Goal: Transaction & Acquisition: Purchase product/service

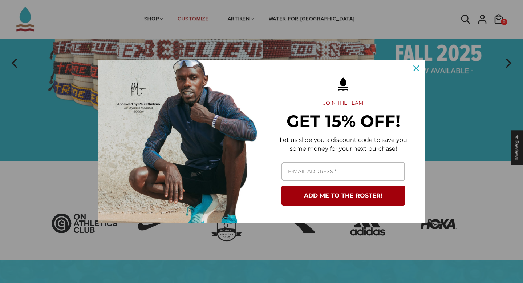
scroll to position [97, 0]
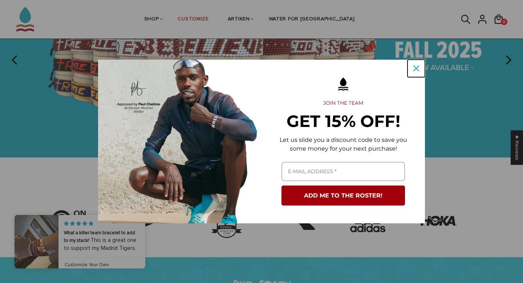
click at [418, 64] on div "Close" at bounding box center [416, 68] width 12 height 12
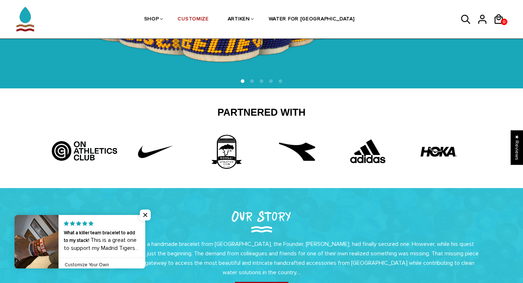
scroll to position [170, 0]
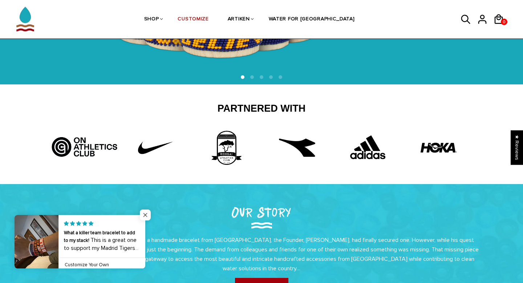
click at [146, 216] on span "Close popup widget" at bounding box center [145, 214] width 11 height 11
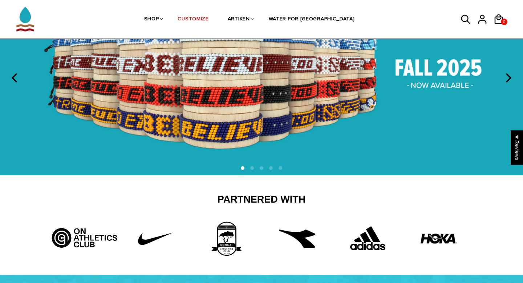
scroll to position [0, 0]
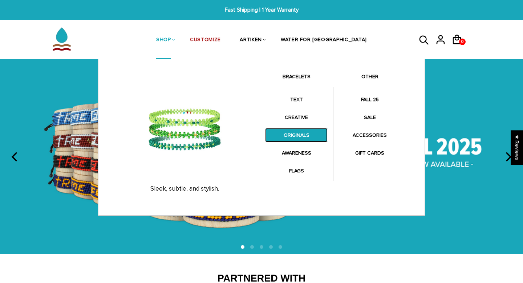
click at [298, 133] on link "ORIGINALS" at bounding box center [296, 135] width 62 height 14
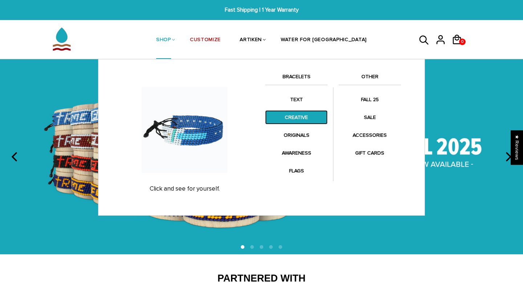
click at [290, 119] on link "CREATIVE" at bounding box center [296, 117] width 62 height 14
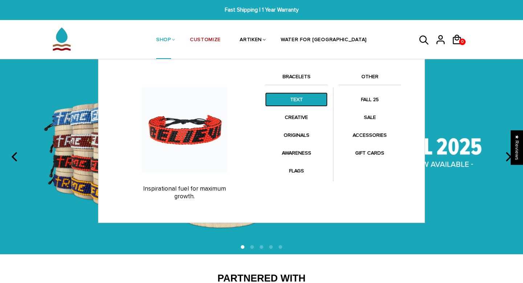
click at [293, 101] on link "TEXT" at bounding box center [296, 99] width 62 height 14
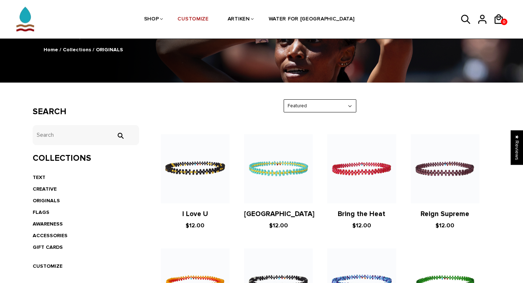
scroll to position [66, 0]
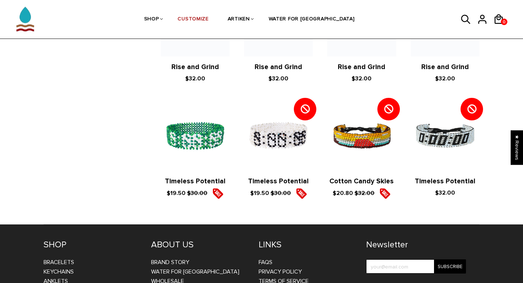
scroll to position [804, 0]
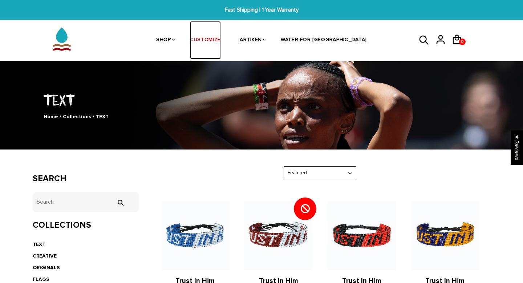
click at [219, 44] on link "CUSTOMIZE" at bounding box center [205, 40] width 31 height 38
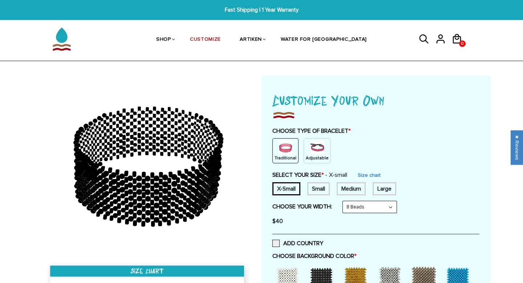
click at [310, 148] on img at bounding box center [317, 147] width 15 height 15
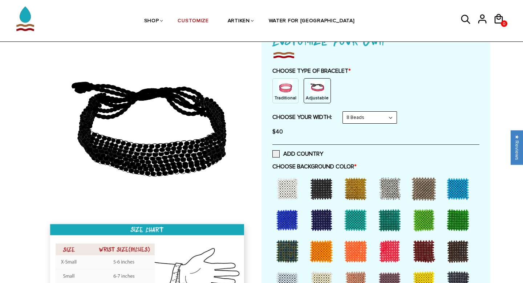
scroll to position [62, 0]
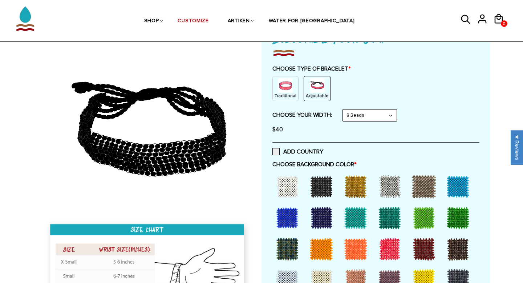
click at [348, 118] on select "8 Beads 6 Beads 10 Beads" at bounding box center [370, 115] width 54 height 12
click at [344, 109] on select "8 Beads 6 Beads 10 Beads" at bounding box center [370, 115] width 54 height 12
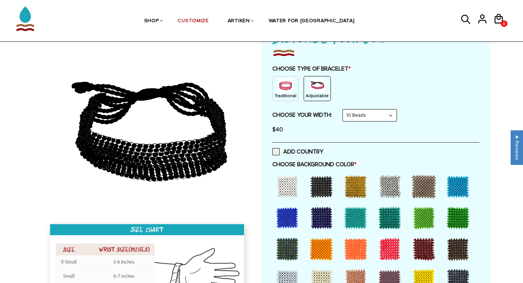
click at [353, 117] on select "8 Beads 6 Beads 10 Beads" at bounding box center [370, 115] width 54 height 12
select select "6-beads"
click at [344, 109] on select "8 Beads 6 Beads 10 Beads" at bounding box center [370, 115] width 54 height 12
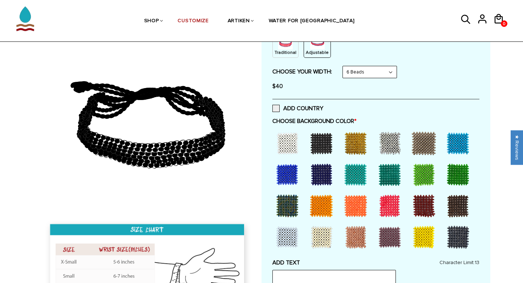
scroll to position [126, 0]
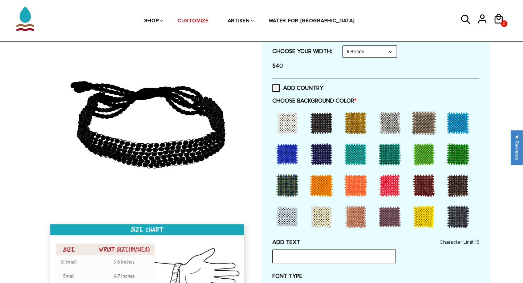
click at [390, 181] on div at bounding box center [389, 185] width 29 height 29
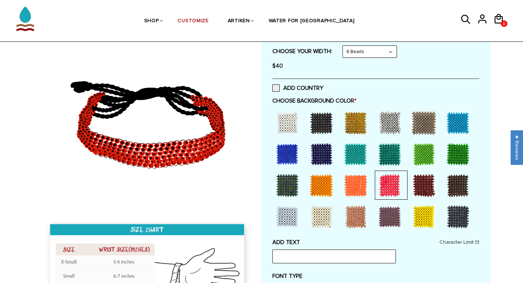
click at [290, 126] on div at bounding box center [287, 122] width 29 height 29
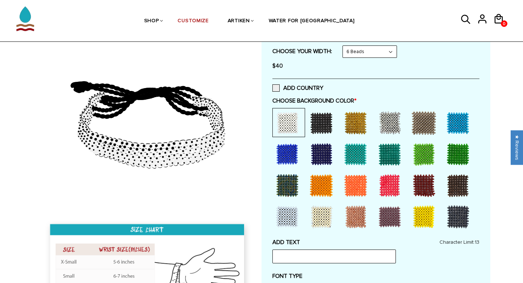
click at [283, 215] on div at bounding box center [287, 216] width 29 height 29
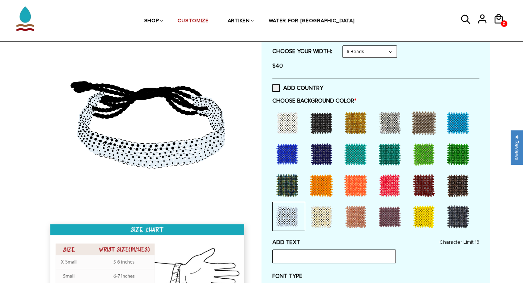
click at [458, 113] on div at bounding box center [457, 122] width 29 height 29
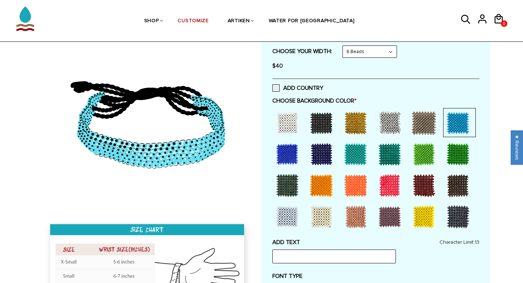
click at [281, 146] on div at bounding box center [287, 153] width 29 height 29
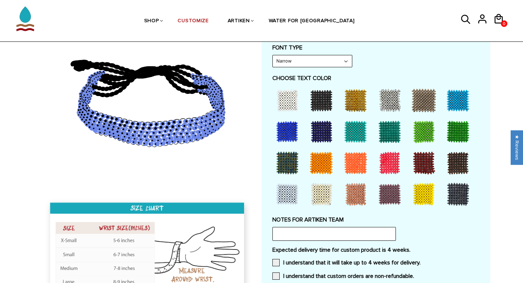
scroll to position [350, 0]
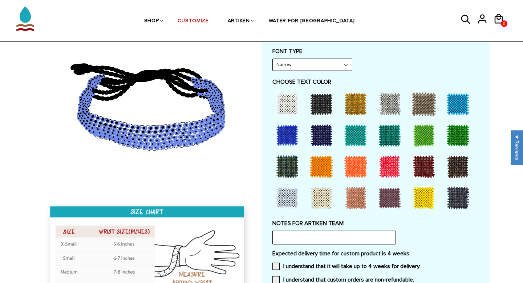
click at [390, 166] on div at bounding box center [389, 166] width 29 height 29
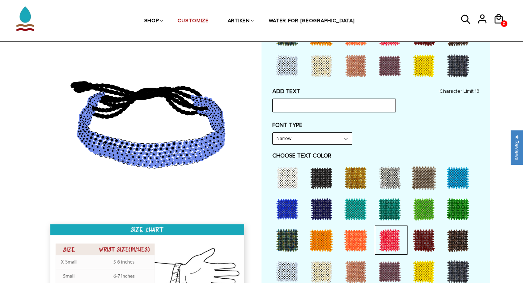
scroll to position [275, 0]
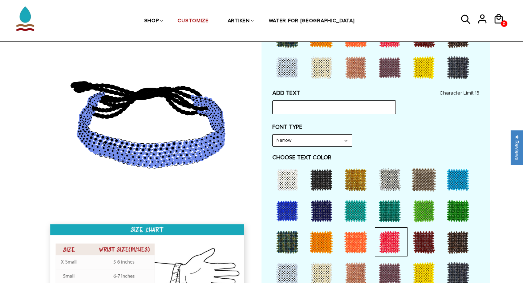
click at [320, 137] on select "Narrow Bold" at bounding box center [312, 140] width 79 height 12
select select "Bold"
click at [273, 134] on select "Narrow Bold" at bounding box center [312, 140] width 79 height 12
click at [317, 102] on input "text" at bounding box center [333, 107] width 123 height 14
type input "abby"
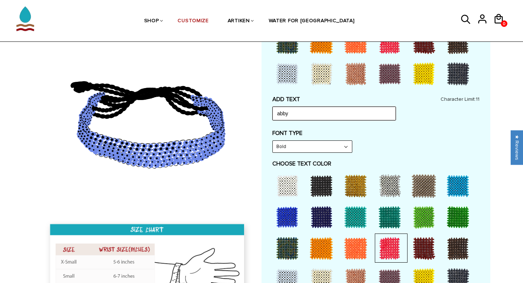
scroll to position [269, 0]
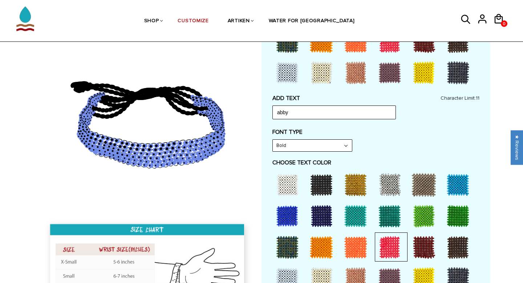
click at [311, 144] on select "Narrow Bold" at bounding box center [312, 145] width 79 height 12
select select "Narrow"
click at [273, 139] on select "Narrow Bold" at bounding box center [312, 145] width 79 height 12
drag, startPoint x: 297, startPoint y: 114, endPoint x: 251, endPoint y: 110, distance: 45.6
click at [251, 110] on div at bounding box center [262, 103] width 458 height 595
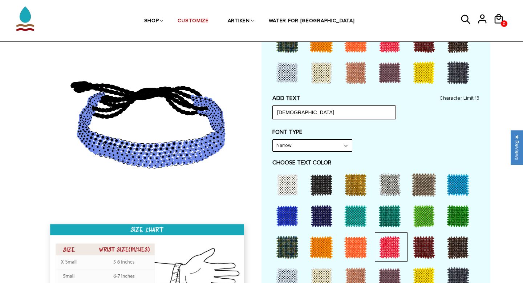
type input "JESUS"
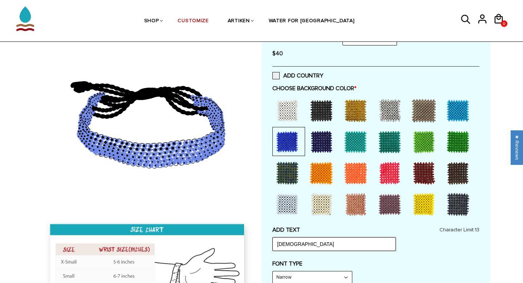
scroll to position [129, 0]
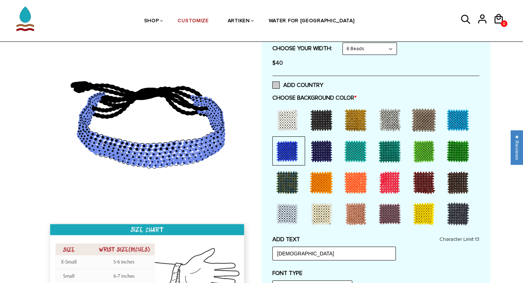
click at [280, 85] on label "ADD COUNTRY" at bounding box center [297, 84] width 51 height 7
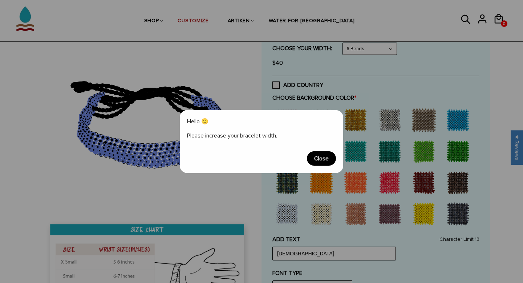
click at [326, 157] on span "Close" at bounding box center [321, 158] width 29 height 15
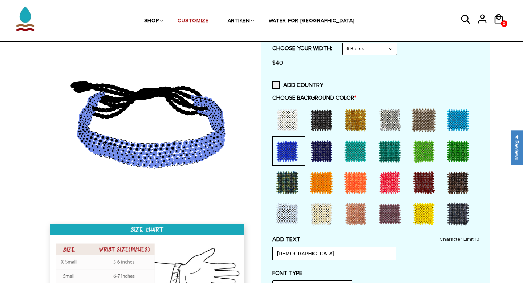
click at [362, 47] on select "8 Beads 6 Beads 10 Beads" at bounding box center [370, 49] width 54 height 12
select select "8-beads"
click at [344, 43] on select "8 Beads 6 Beads 10 Beads" at bounding box center [370, 49] width 54 height 12
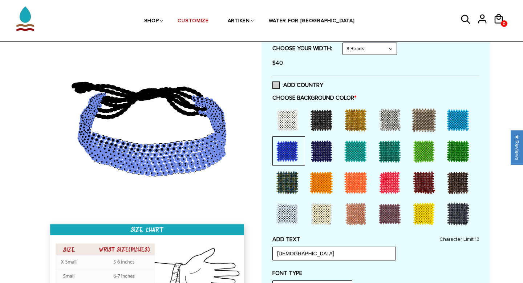
click at [274, 87] on span at bounding box center [275, 84] width 7 height 7
click at [323, 83] on input "ADD COUNTRY" at bounding box center [323, 83] width 0 height 0
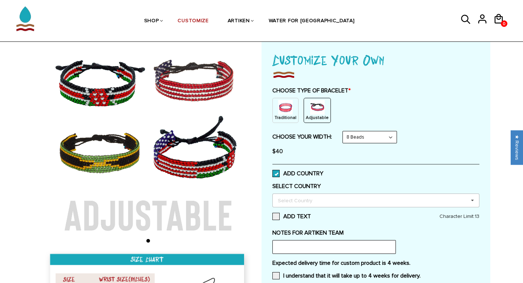
scroll to position [0, 0]
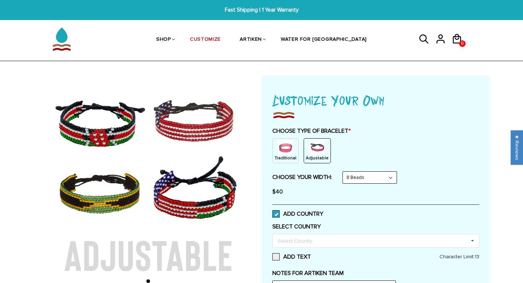
click at [290, 148] on img at bounding box center [285, 147] width 15 height 15
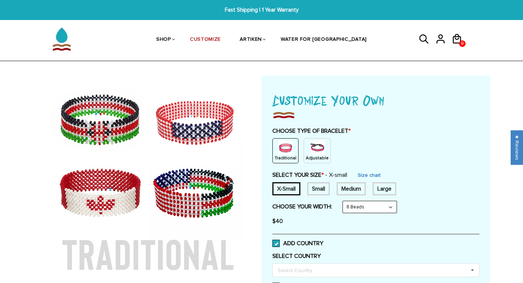
click at [313, 150] on img at bounding box center [317, 147] width 15 height 15
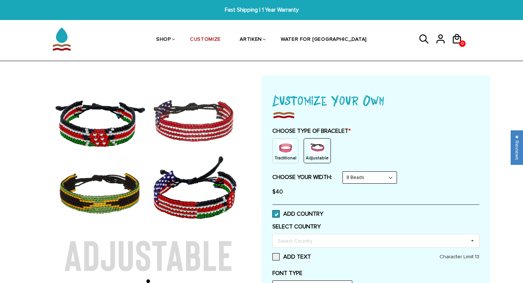
click at [276, 214] on span at bounding box center [275, 213] width 7 height 7
click at [323, 211] on input "ADD COUNTRY" at bounding box center [323, 211] width 0 height 0
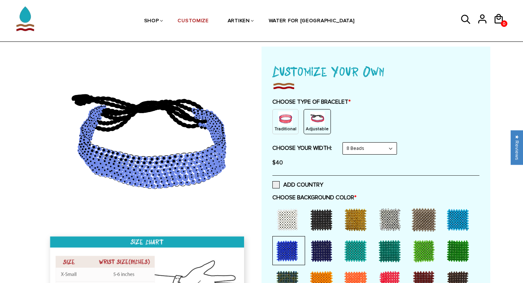
scroll to position [28, 0]
